Goal: Task Accomplishment & Management: Complete application form

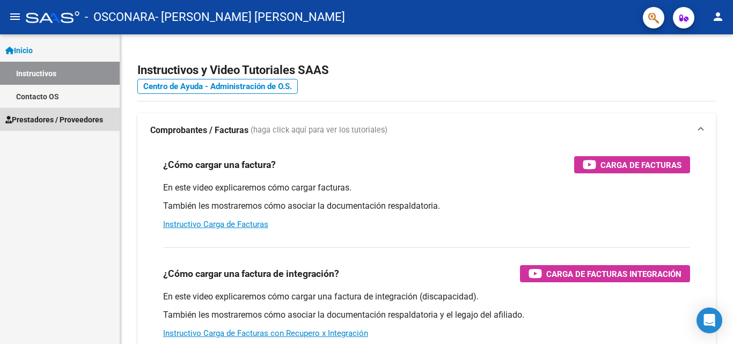
click at [63, 116] on span "Prestadores / Proveedores" at bounding box center [54, 120] width 98 height 12
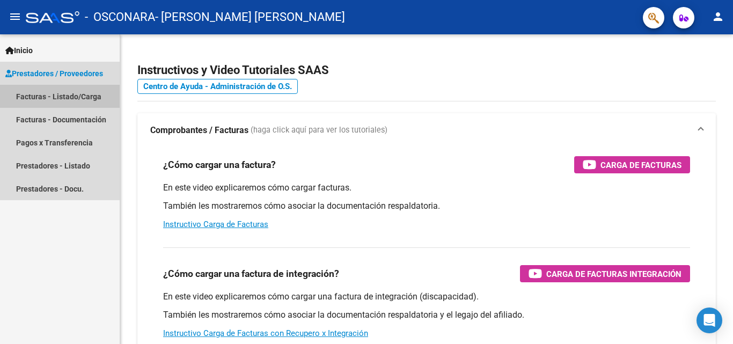
click at [75, 93] on link "Facturas - Listado/Carga" at bounding box center [60, 96] width 120 height 23
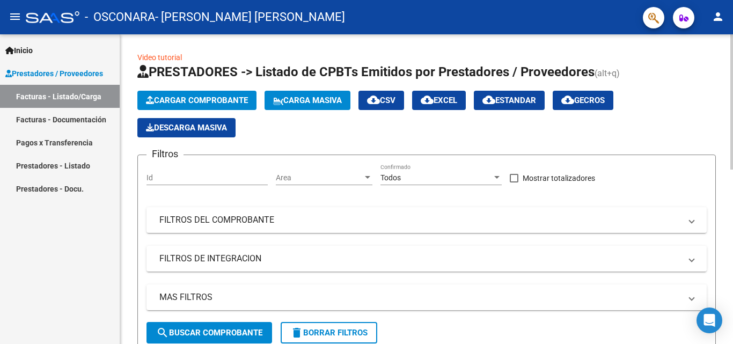
click at [180, 104] on span "Cargar Comprobante" at bounding box center [197, 101] width 102 height 10
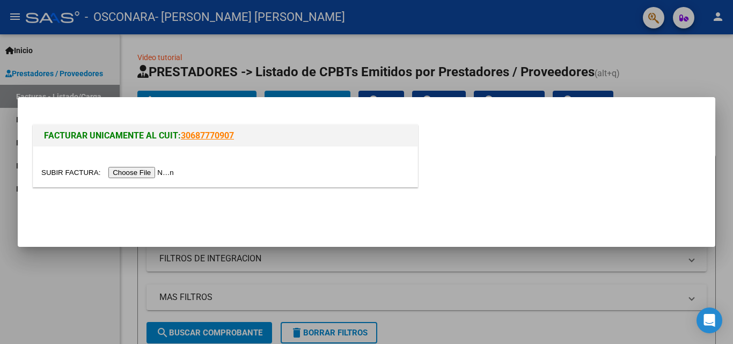
click at [145, 171] on input "file" at bounding box center [109, 172] width 136 height 11
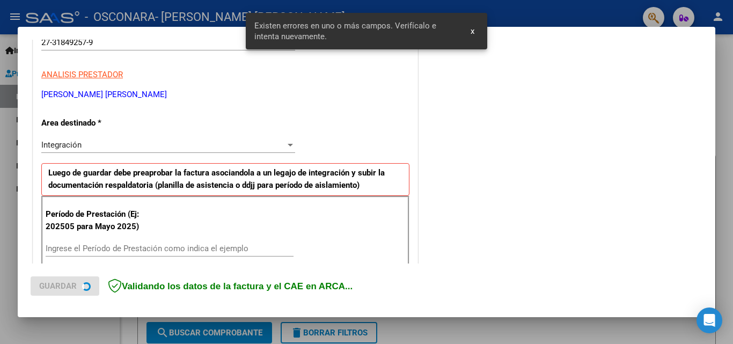
scroll to position [262, 0]
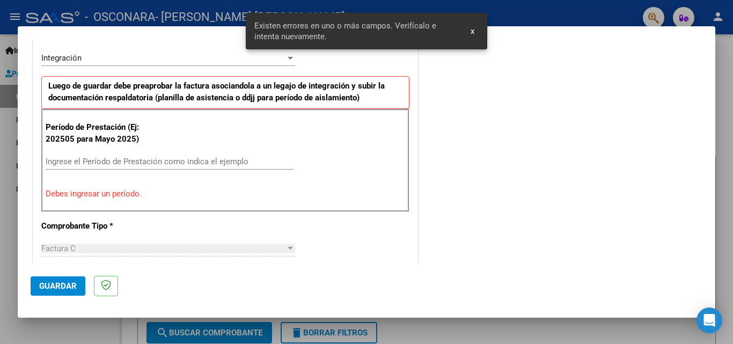
click at [142, 163] on input "Ingrese el Período de Prestación como indica el ejemplo" at bounding box center [170, 162] width 248 height 10
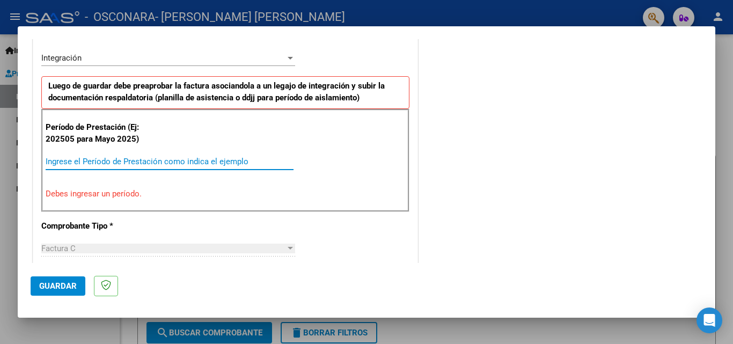
click at [194, 160] on input "Ingrese el Período de Prestación como indica el ejemplo" at bounding box center [170, 162] width 248 height 10
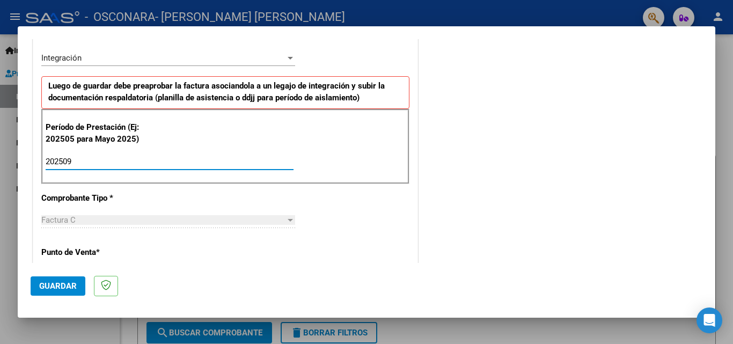
type input "202509"
click at [349, 210] on div "CUIT * 27-31849257-9 Ingresar CUIT ANALISIS PRESTADOR [PERSON_NAME] [PERSON_NAM…" at bounding box center [225, 315] width 384 height 808
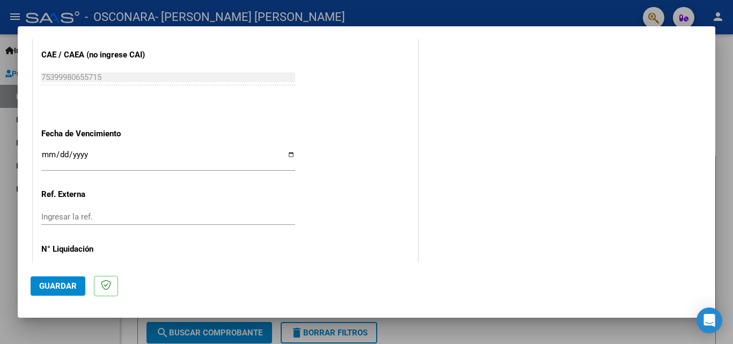
scroll to position [721, 0]
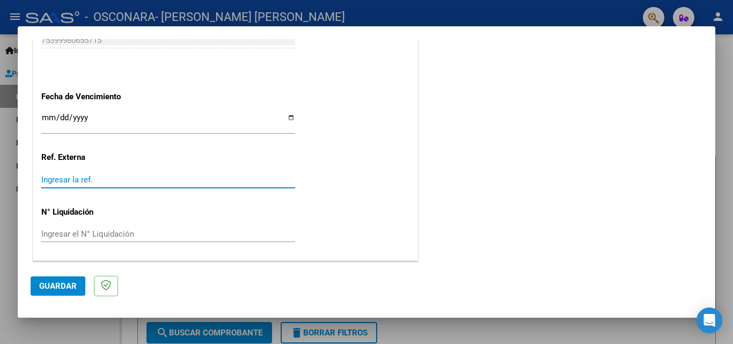
click at [105, 180] on input "Ingresar la ref." at bounding box center [168, 180] width 254 height 10
click at [46, 287] on span "Guardar" at bounding box center [58, 286] width 38 height 10
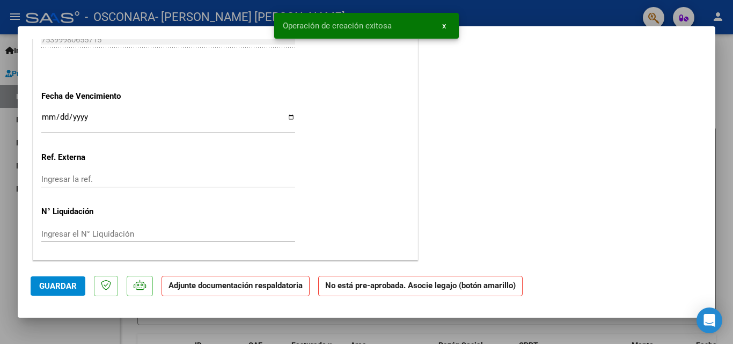
scroll to position [0, 0]
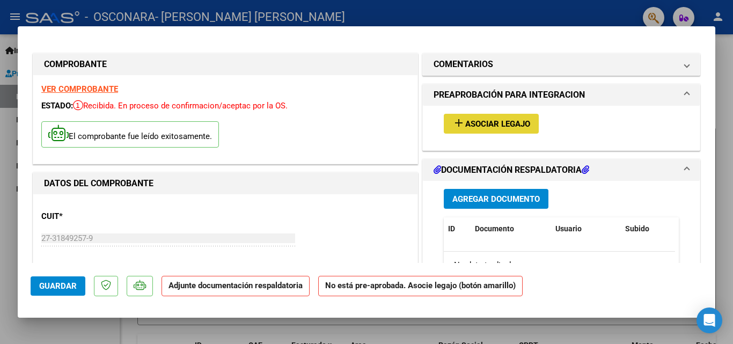
click at [489, 123] on span "Asociar Legajo" at bounding box center [497, 124] width 65 height 10
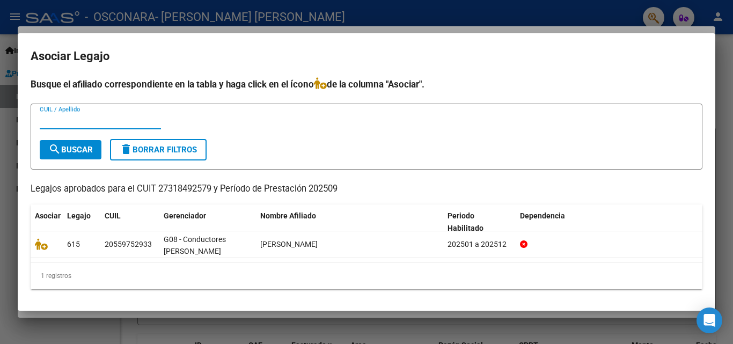
click at [89, 118] on input "CUIL / Apellido" at bounding box center [100, 121] width 121 height 10
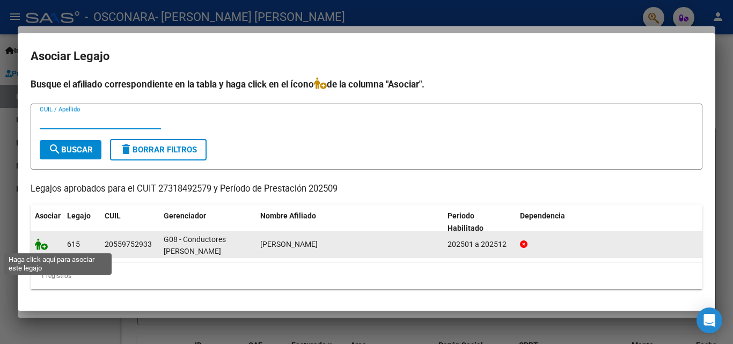
click at [39, 246] on icon at bounding box center [41, 244] width 13 height 12
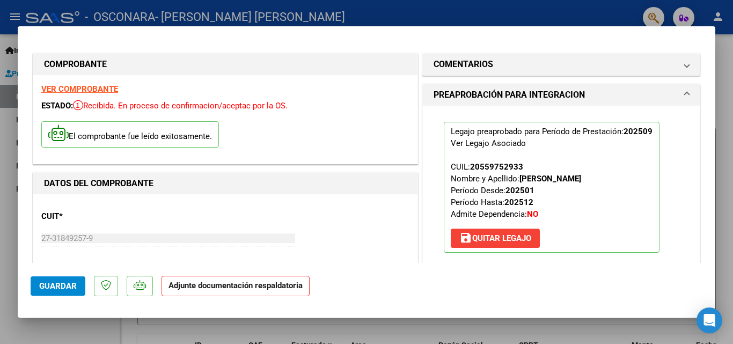
click at [235, 287] on strong "Adjunte documentación respaldatoria" at bounding box center [236, 286] width 134 height 10
click at [63, 287] on span "Guardar" at bounding box center [58, 286] width 38 height 10
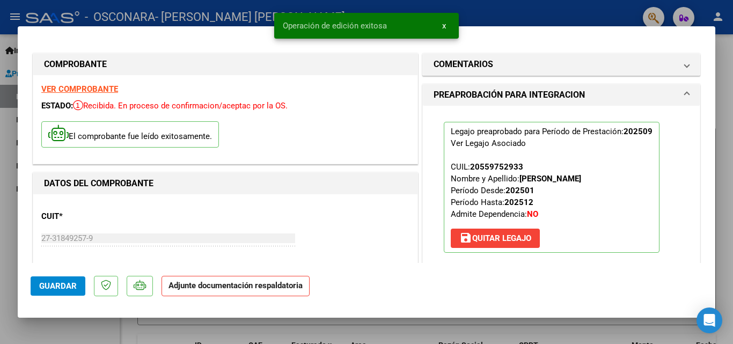
click at [187, 286] on strong "Adjunte documentación respaldatoria" at bounding box center [236, 286] width 134 height 10
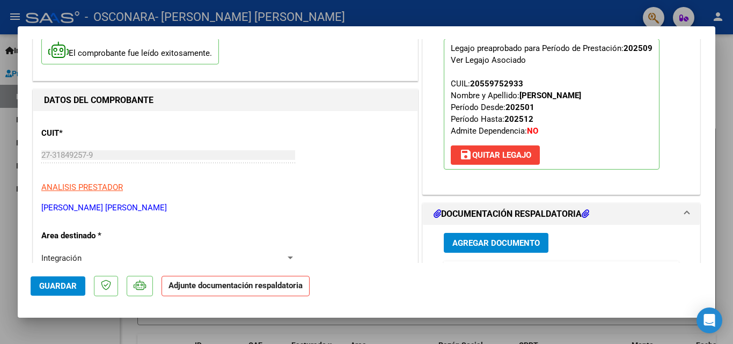
scroll to position [147, 0]
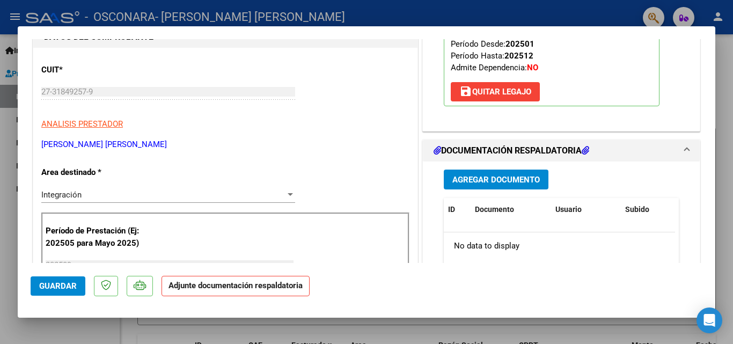
click at [522, 180] on span "Agregar Documento" at bounding box center [495, 180] width 87 height 10
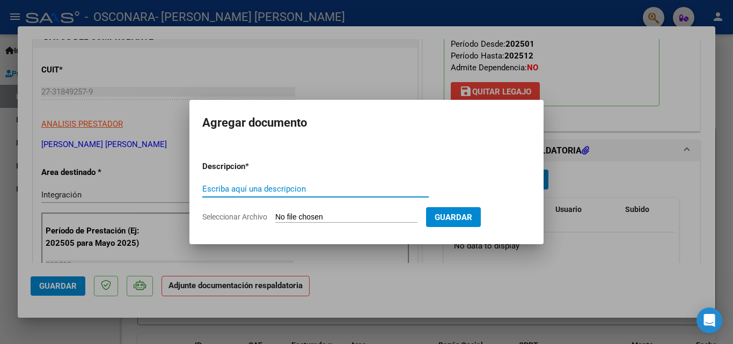
click at [337, 192] on input "Escriba aquí una descripcion" at bounding box center [315, 189] width 226 height 10
type input "INFORME MENSUAL"
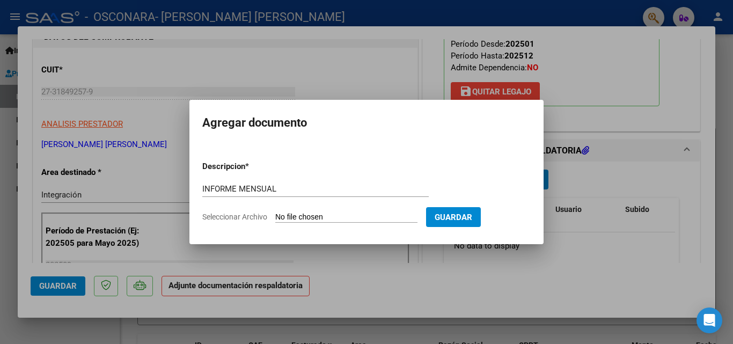
click at [315, 218] on input "Seleccionar Archivo" at bounding box center [346, 218] width 142 height 10
type input "C:\fakepath\INFORME MENSUAL SEPTIEMBRE 2025 PSM.- [PERSON_NAME].pdf"
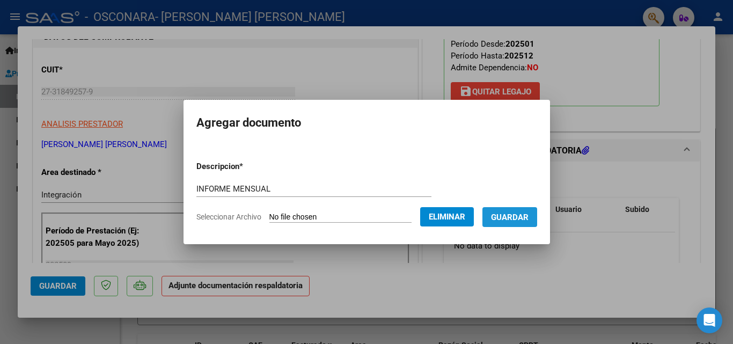
click at [529, 216] on span "Guardar" at bounding box center [510, 218] width 38 height 10
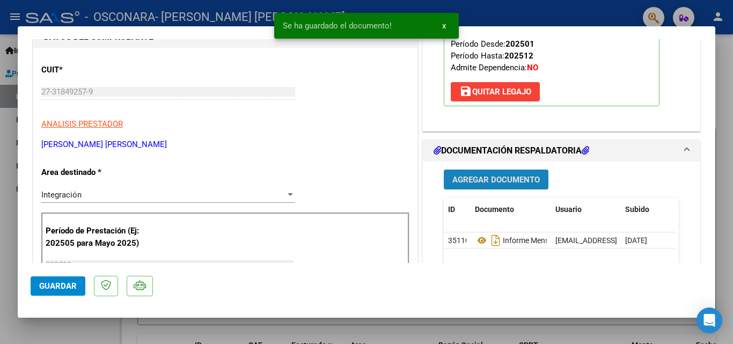
click at [507, 177] on span "Agregar Documento" at bounding box center [495, 180] width 87 height 10
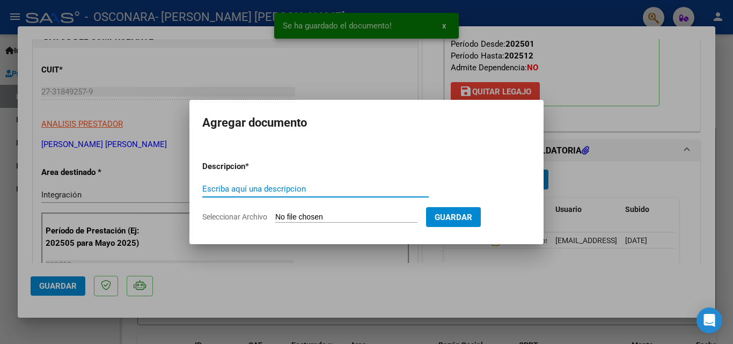
click at [364, 189] on input "Escriba aquí una descripcion" at bounding box center [315, 189] width 226 height 10
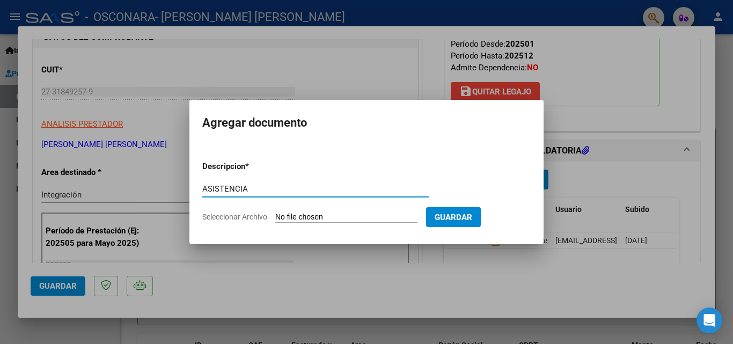
type input "ASISTENCIA"
click at [337, 213] on input "Seleccionar Archivo" at bounding box center [346, 218] width 142 height 10
type input "C:\fakepath\ASISTENCIA SEPT PSM.- [PERSON_NAME].pdf"
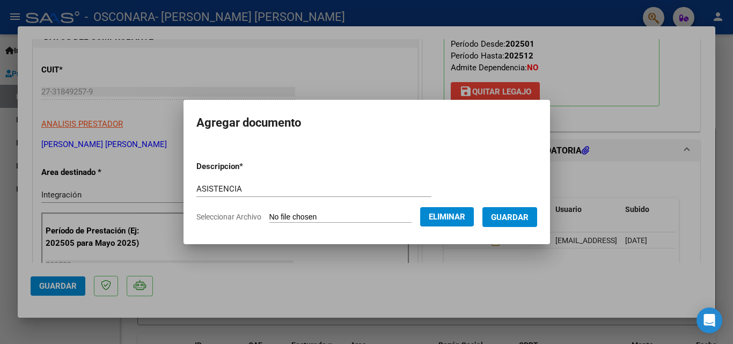
click at [529, 214] on span "Guardar" at bounding box center [510, 218] width 38 height 10
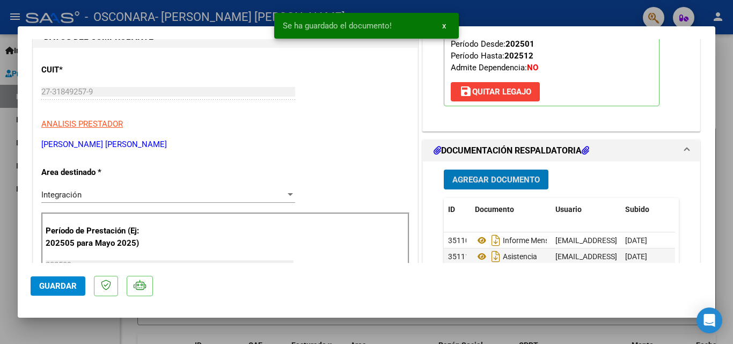
click at [60, 290] on span "Guardar" at bounding box center [58, 286] width 38 height 10
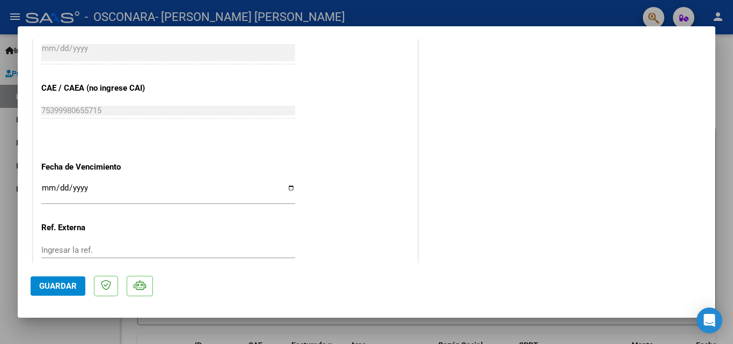
scroll to position [737, 0]
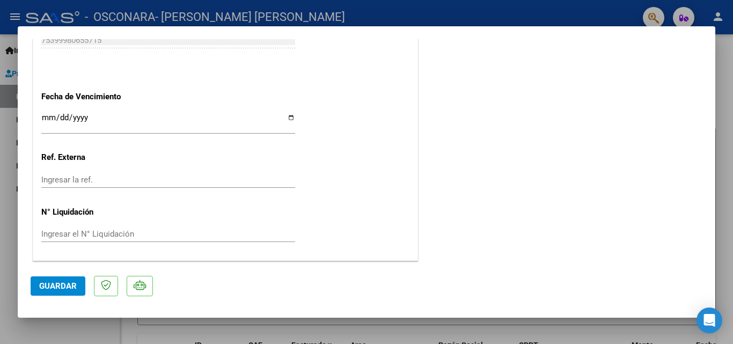
click at [47, 281] on span "Guardar" at bounding box center [58, 286] width 38 height 10
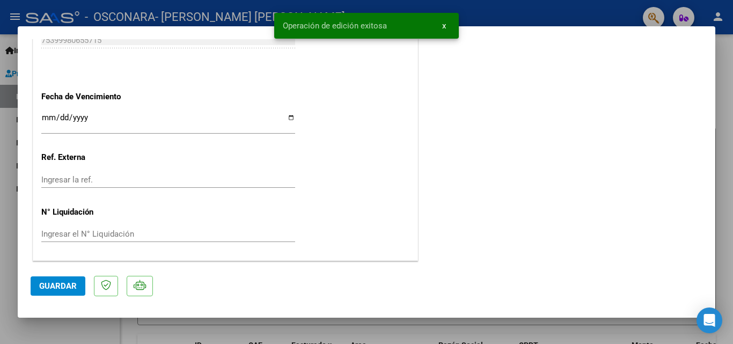
click at [596, 8] on div at bounding box center [366, 172] width 733 height 344
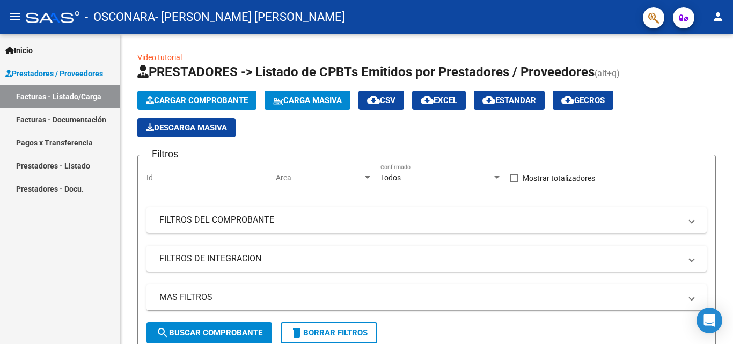
click at [75, 123] on link "Facturas - Documentación" at bounding box center [60, 119] width 120 height 23
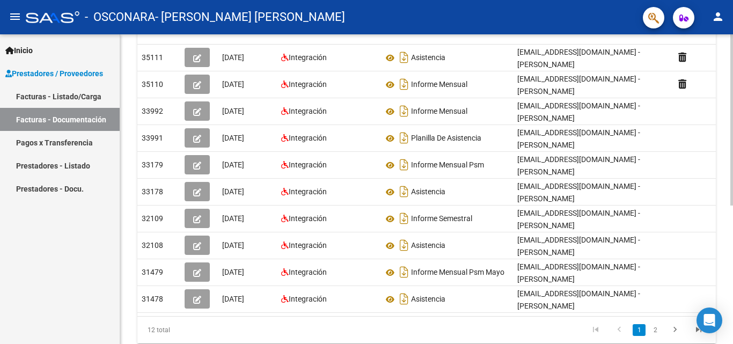
scroll to position [209, 0]
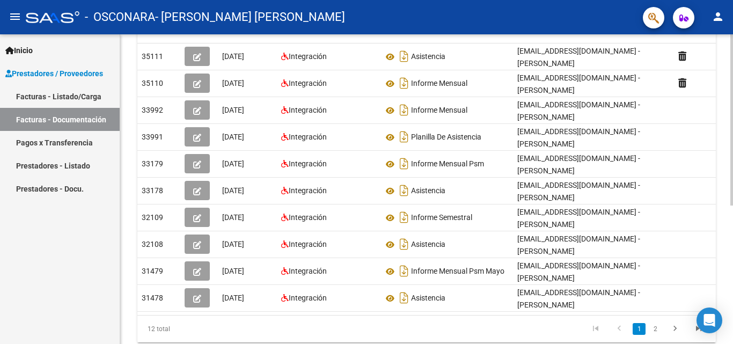
click at [733, 278] on div at bounding box center [731, 239] width 3 height 171
